Goal: Task Accomplishment & Management: Manage account settings

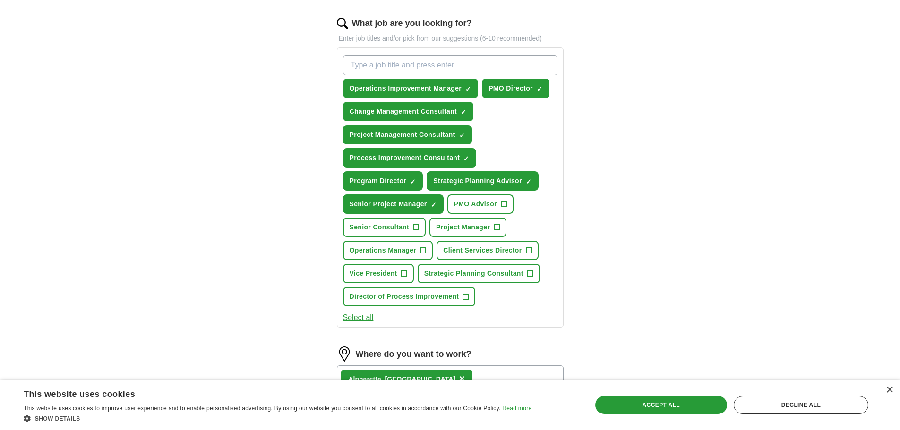
scroll to position [284, 0]
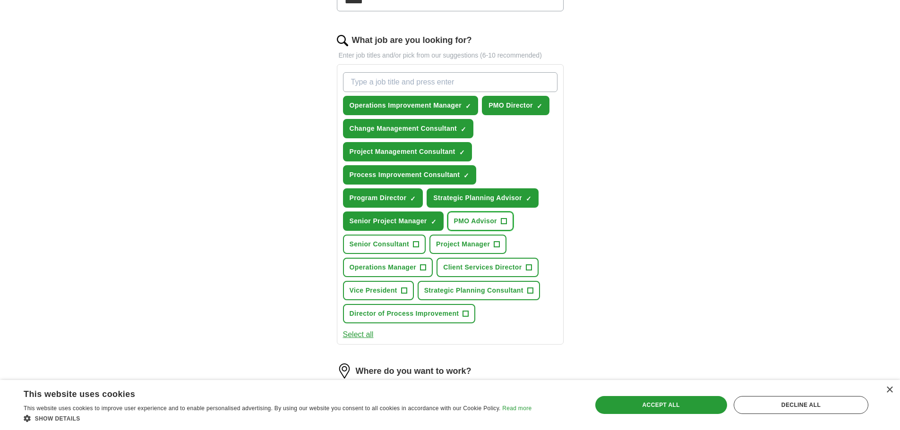
click at [505, 221] on span "+" at bounding box center [504, 222] width 6 height 8
click at [496, 243] on span "+" at bounding box center [497, 245] width 6 height 8
click at [416, 245] on span "+" at bounding box center [416, 245] width 6 height 8
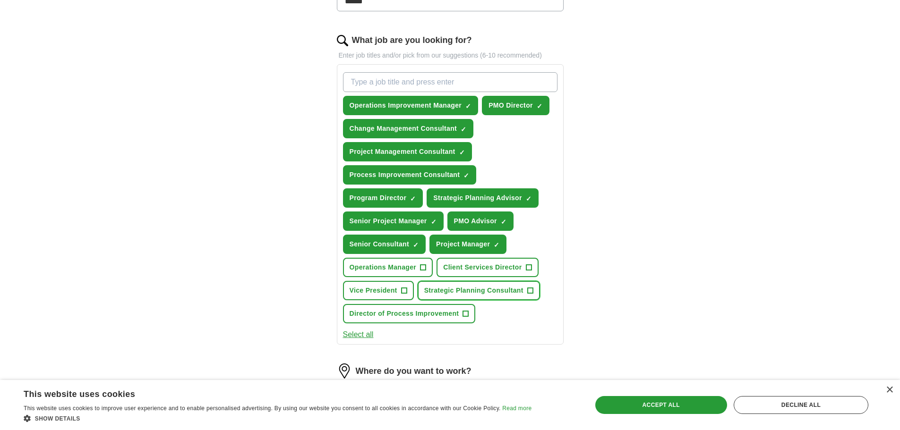
click at [532, 290] on span "+" at bounding box center [530, 291] width 6 height 8
click at [463, 316] on span "+" at bounding box center [466, 314] width 6 height 8
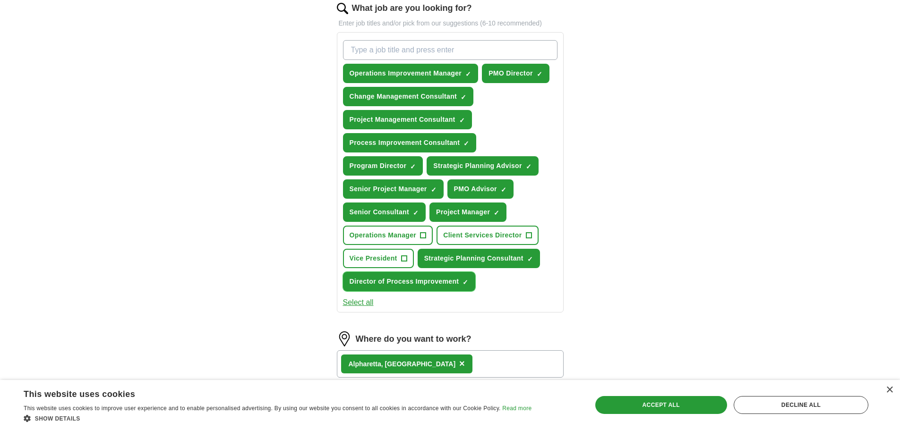
scroll to position [331, 0]
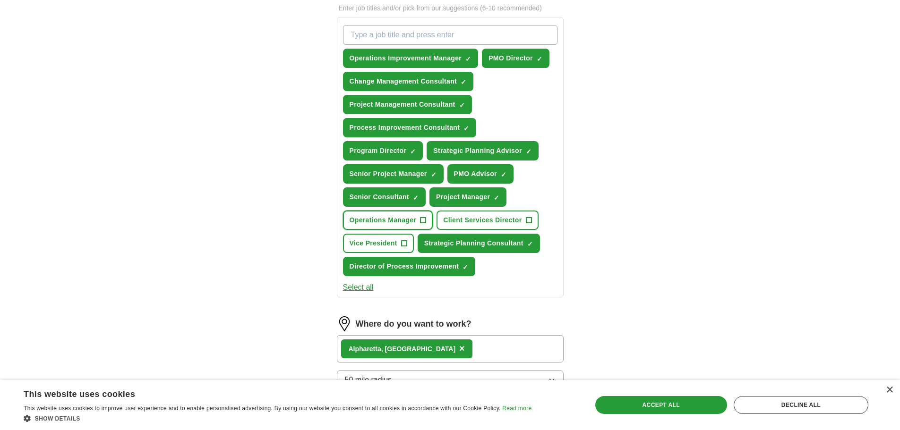
click at [421, 223] on span "+" at bounding box center [424, 221] width 6 height 8
click at [369, 287] on button "Select all" at bounding box center [358, 287] width 31 height 11
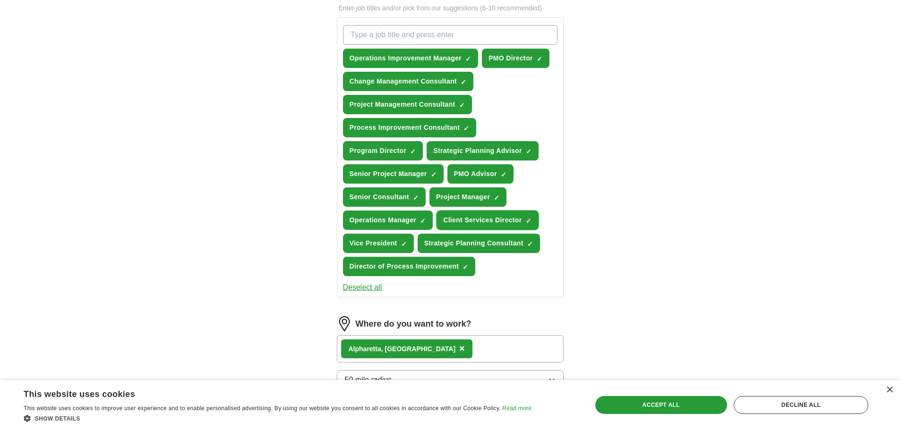
click at [0, 0] on span "×" at bounding box center [0, 0] width 0 height 0
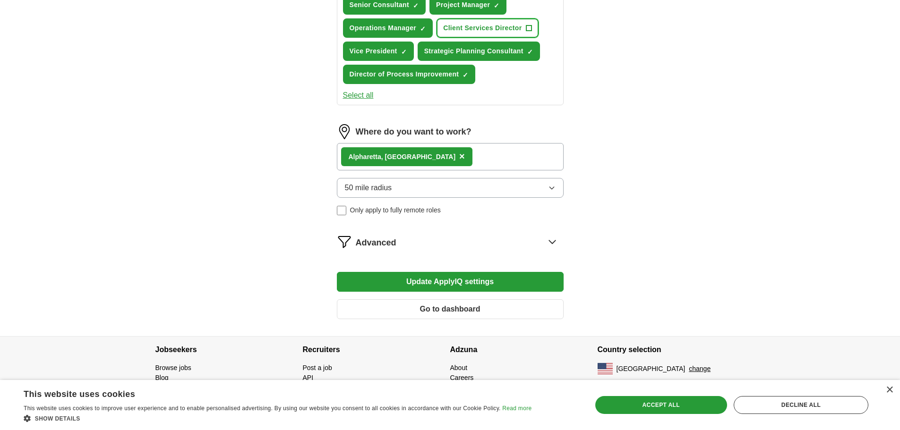
scroll to position [525, 0]
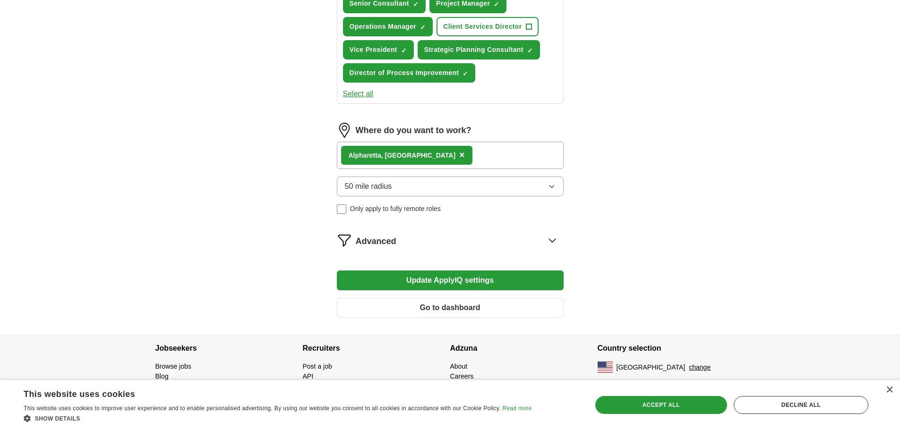
click at [552, 238] on icon at bounding box center [552, 240] width 15 height 15
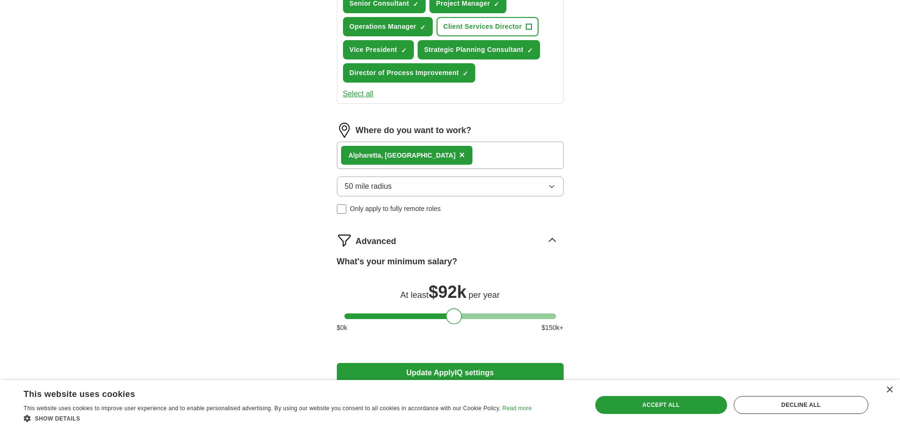
click at [454, 316] on div at bounding box center [450, 317] width 212 height 6
drag, startPoint x: 454, startPoint y: 316, endPoint x: 466, endPoint y: 318, distance: 12.8
click at [466, 318] on div at bounding box center [467, 317] width 16 height 16
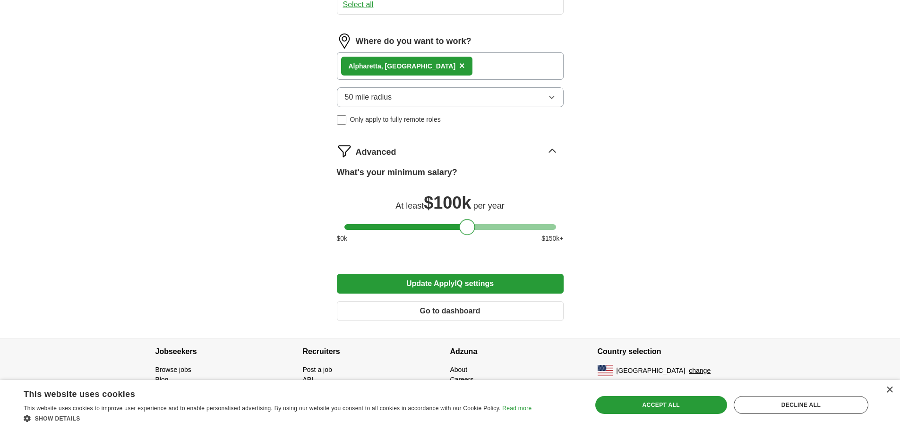
scroll to position [617, 0]
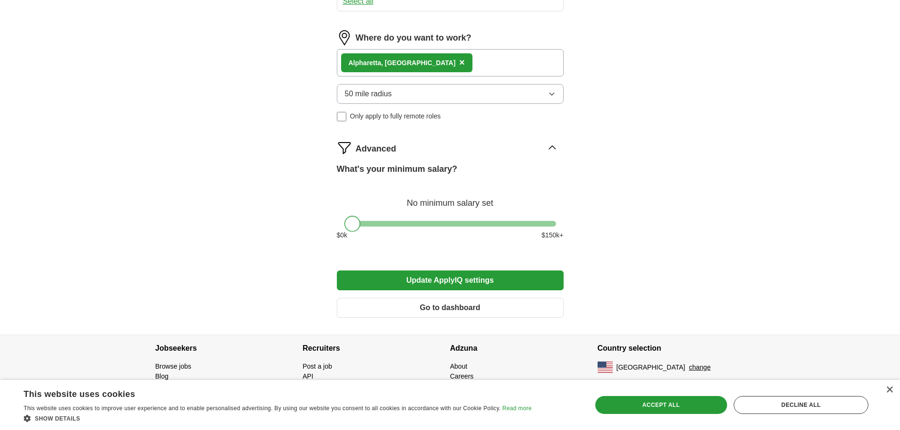
click at [345, 224] on div at bounding box center [450, 224] width 212 height 6
click at [447, 223] on div at bounding box center [450, 224] width 212 height 6
drag, startPoint x: 447, startPoint y: 223, endPoint x: 467, endPoint y: 225, distance: 19.5
click at [467, 225] on div at bounding box center [467, 224] width 16 height 16
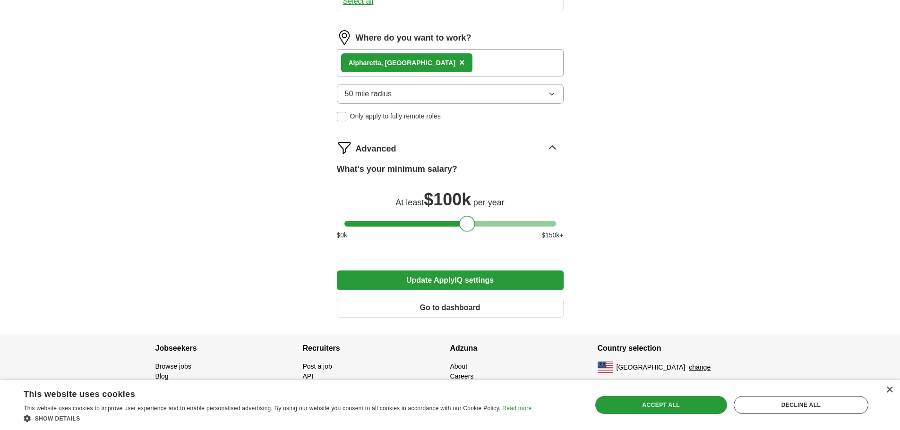
click at [442, 280] on button "Update ApplyIQ settings" at bounding box center [450, 281] width 227 height 20
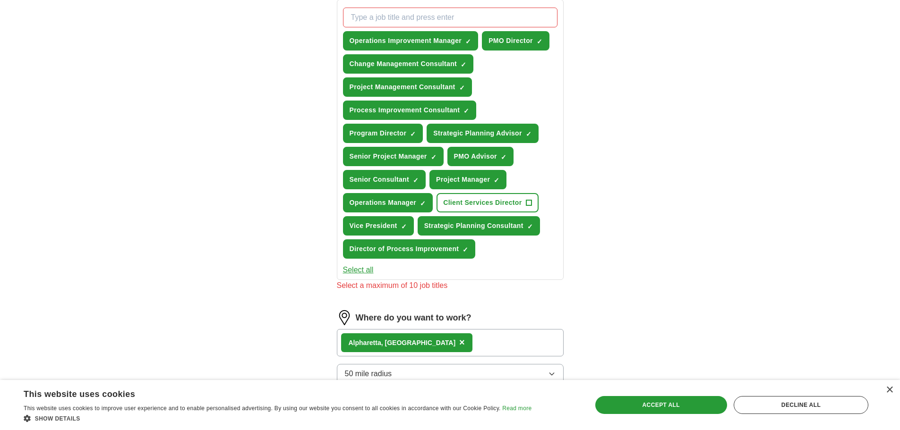
scroll to position [334, 0]
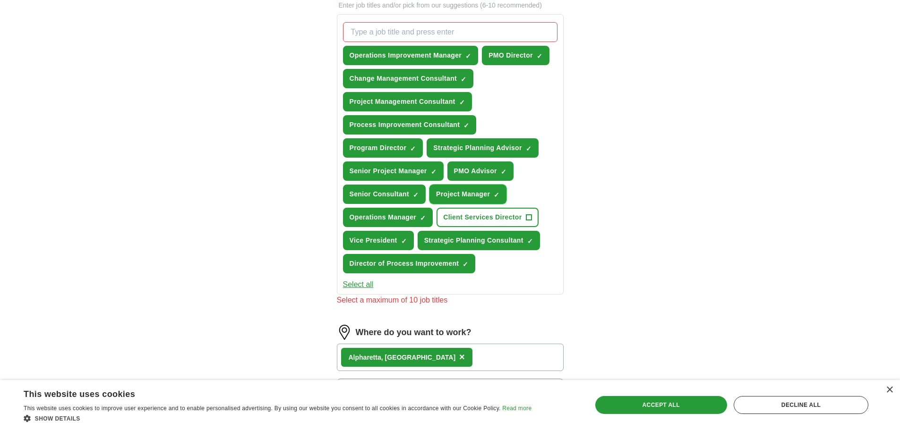
click at [0, 0] on span "×" at bounding box center [0, 0] width 0 height 0
click at [419, 218] on button "Operations Manager ✓ ×" at bounding box center [388, 217] width 90 height 19
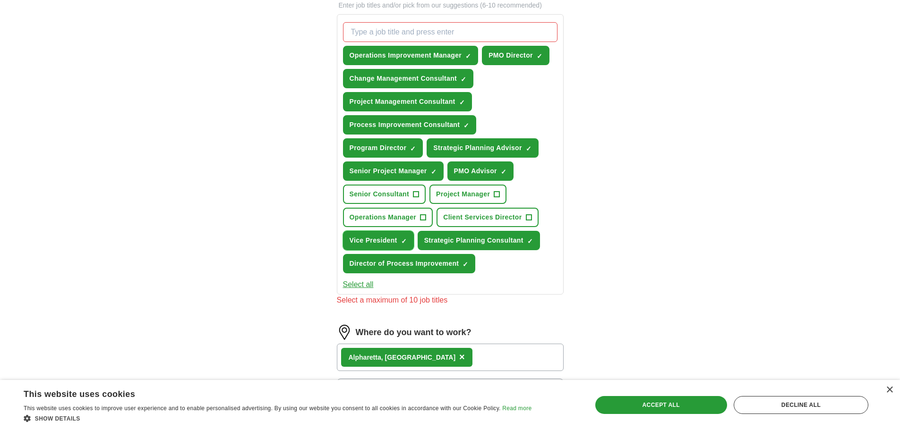
click at [0, 0] on span "×" at bounding box center [0, 0] width 0 height 0
click at [526, 237] on button "Strategic Planning Consultant ✓ ×" at bounding box center [479, 240] width 122 height 19
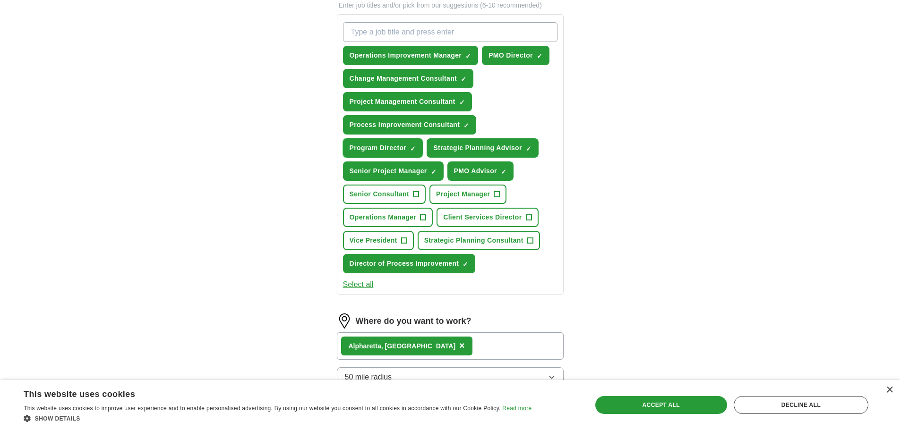
click at [418, 146] on button "Program Director ✓ ×" at bounding box center [383, 147] width 80 height 19
click at [526, 239] on button "Strategic Planning Consultant +" at bounding box center [479, 240] width 122 height 19
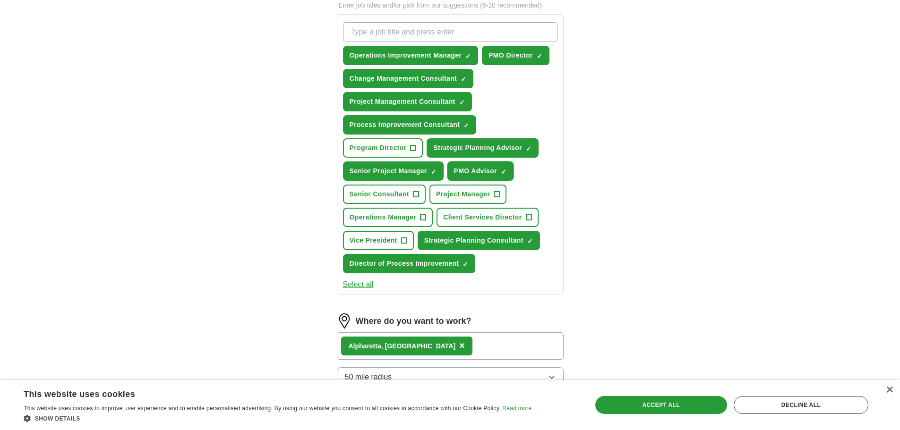
click at [0, 0] on span "×" at bounding box center [0, 0] width 0 height 0
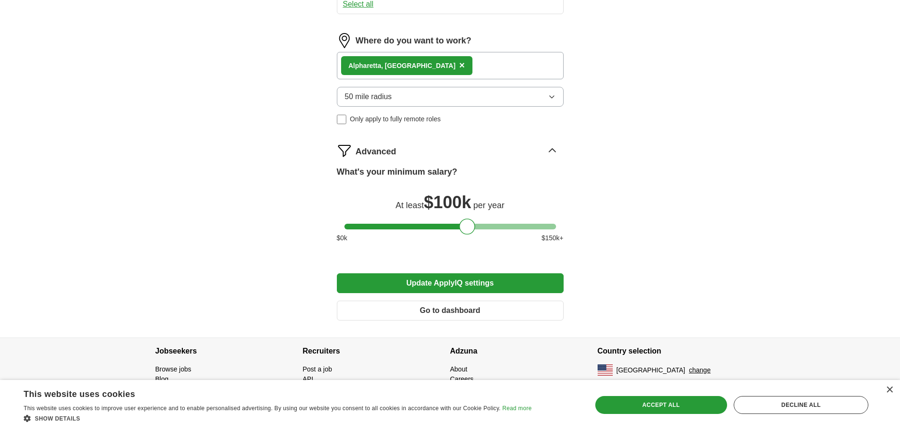
scroll to position [617, 0]
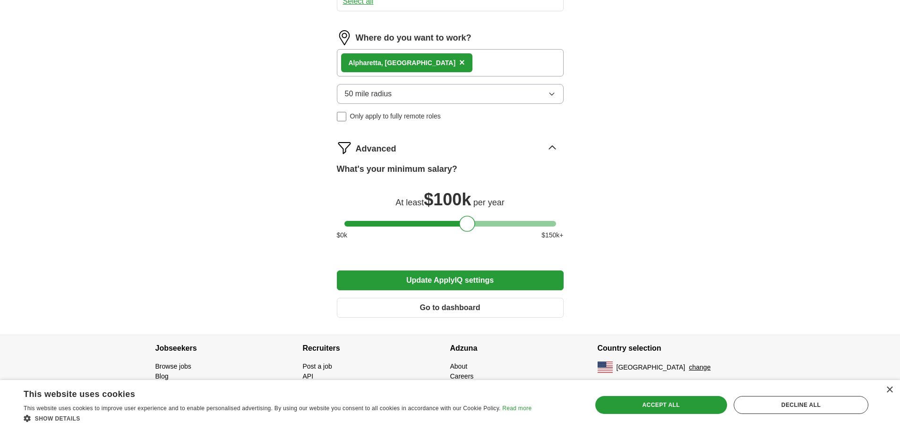
click at [473, 279] on button "Update ApplyIQ settings" at bounding box center [450, 281] width 227 height 20
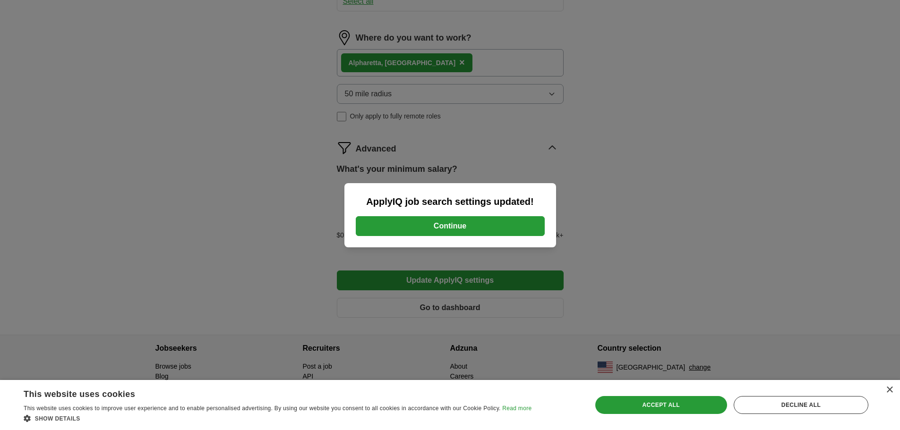
click at [440, 230] on button "Continue" at bounding box center [450, 226] width 189 height 20
